Goal: Transaction & Acquisition: Purchase product/service

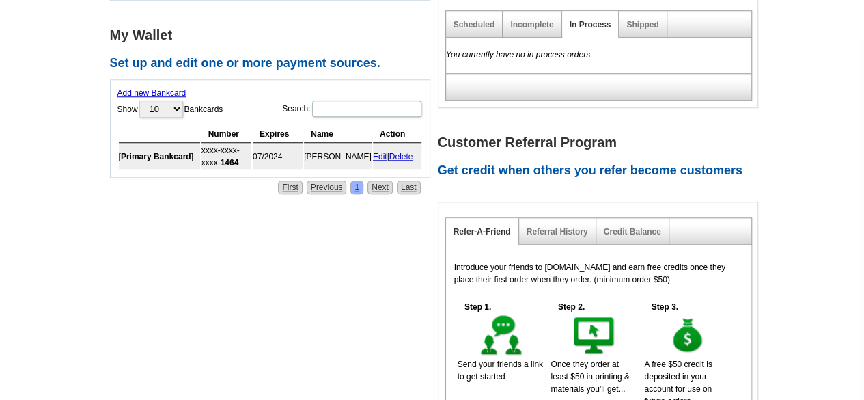
scroll to position [595, 0]
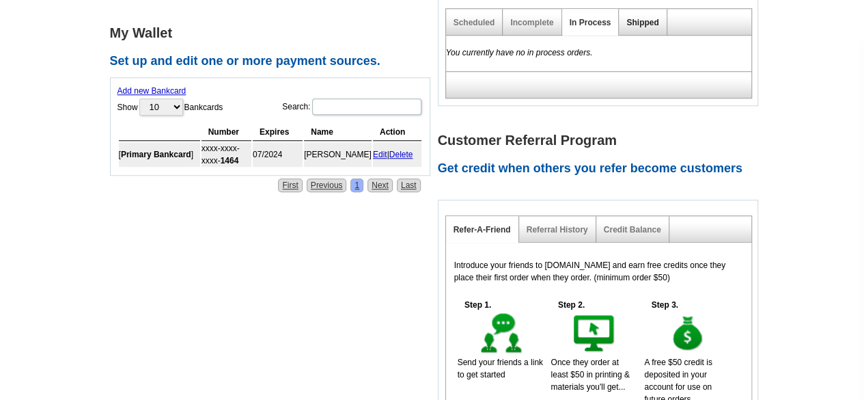
click at [638, 25] on link "Shipped" at bounding box center [642, 23] width 32 height 10
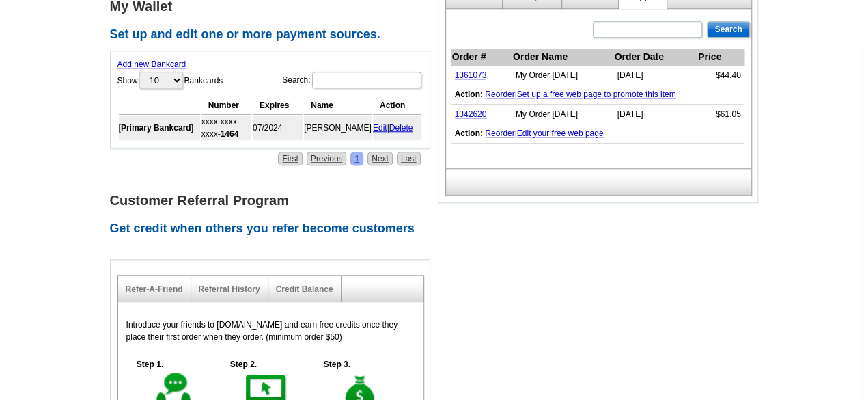
scroll to position [619, 0]
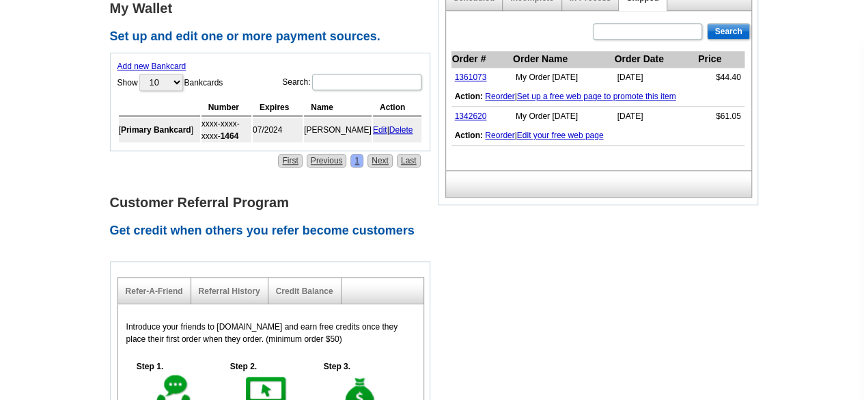
click at [406, 126] on link "Delete" at bounding box center [401, 130] width 24 height 10
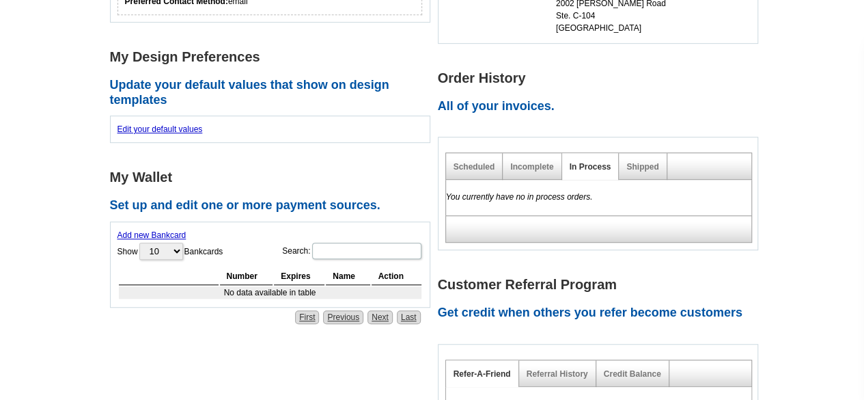
scroll to position [281, 0]
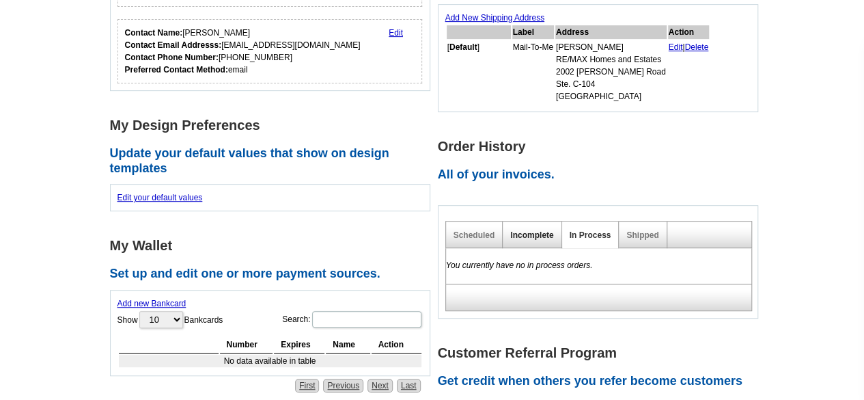
click at [542, 237] on link "Incomplete" at bounding box center [531, 235] width 43 height 10
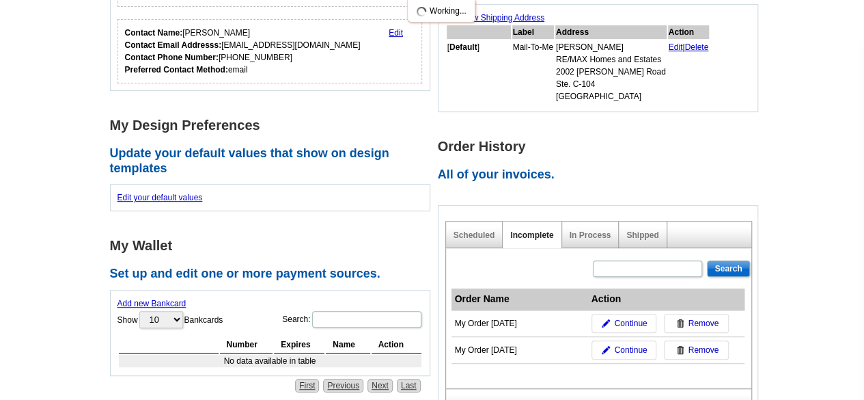
scroll to position [0, 0]
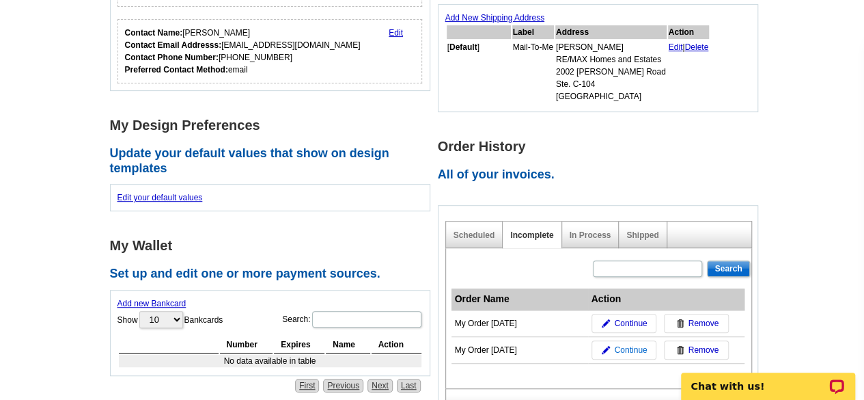
click at [632, 347] on span "Continue" at bounding box center [630, 350] width 33 height 12
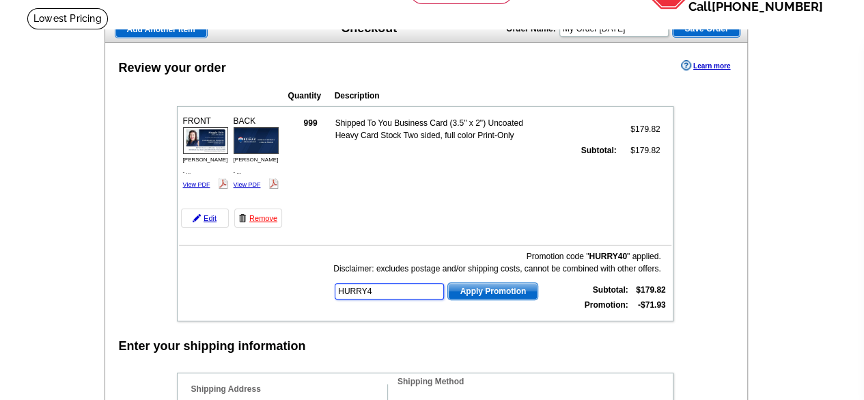
type input "HURRY40"
